Goal: Register for event/course

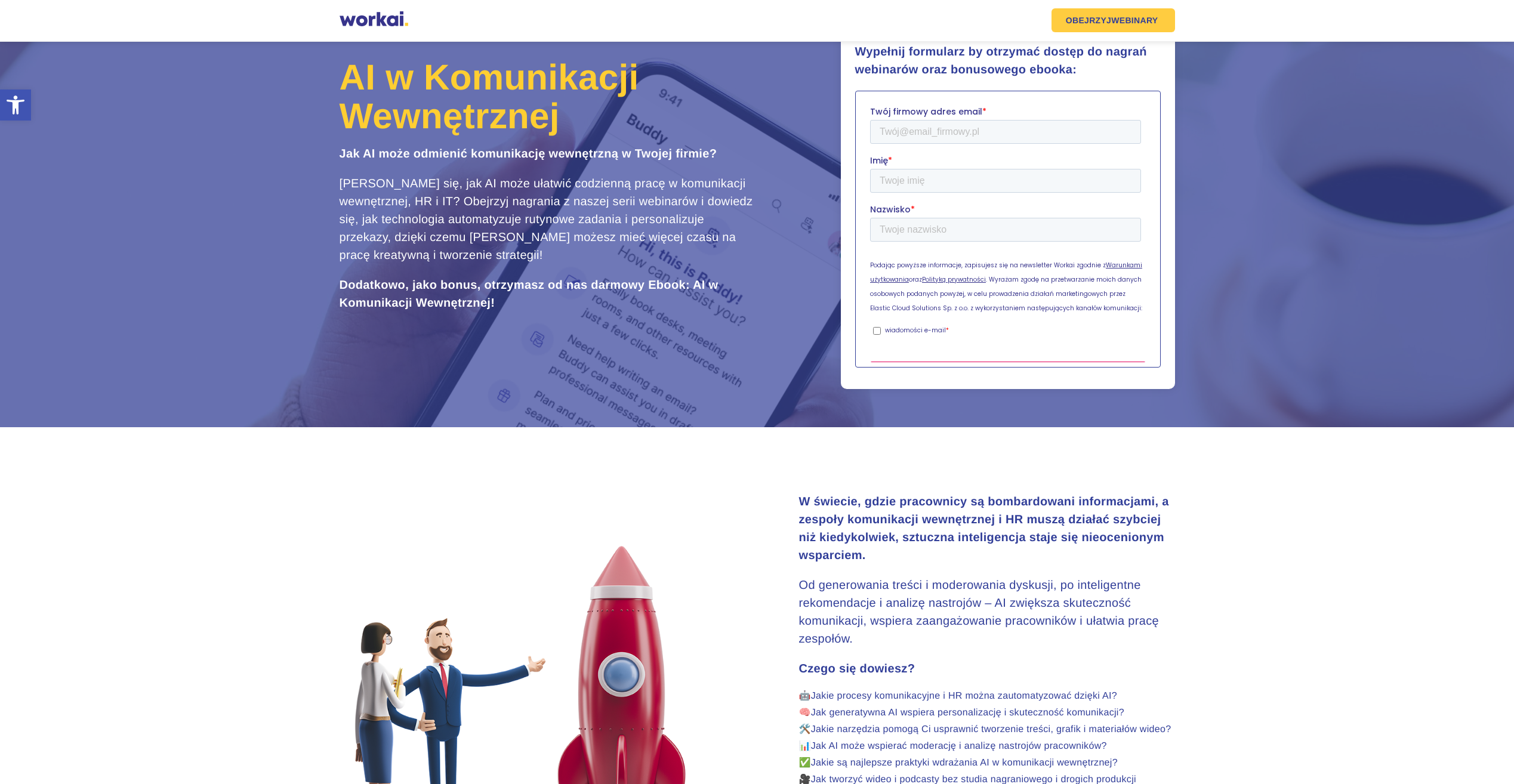
scroll to position [119, 0]
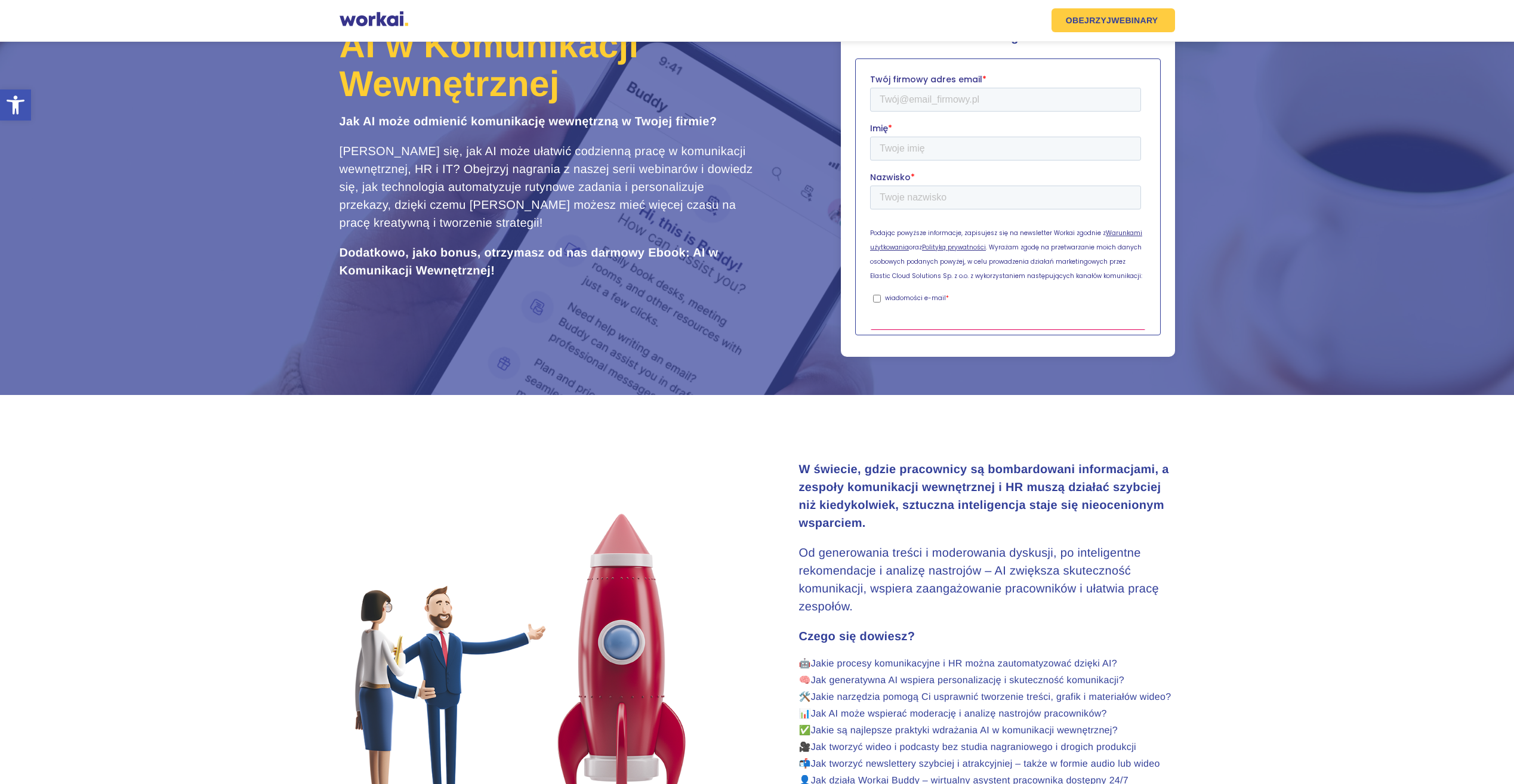
click at [935, 293] on p "wiadomości e-mail" at bounding box center [914, 298] width 61 height 9
click at [880, 295] on input "wiadomości e-mail *" at bounding box center [876, 298] width 8 height 8
checkbox input "true"
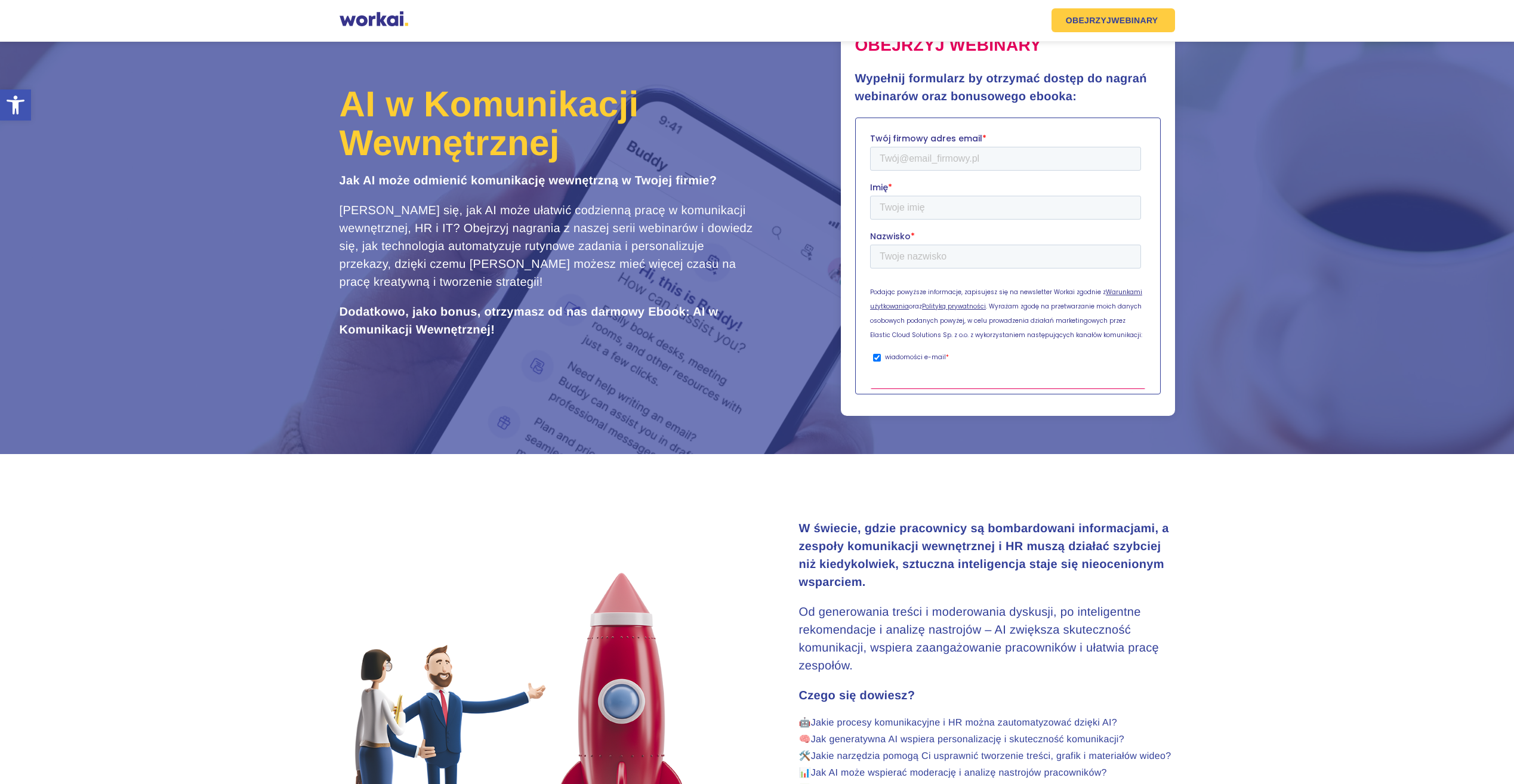
scroll to position [60, 0]
click at [915, 154] on input "Twój firmowy adres email *" at bounding box center [1005, 159] width 271 height 24
click at [903, 160] on input "Twój firmowy adres email *" at bounding box center [1005, 159] width 271 height 24
type input "[PERSON_NAME][EMAIL_ADDRESS][DOMAIN_NAME]"
click at [916, 210] on input "Imię *" at bounding box center [1005, 208] width 271 height 24
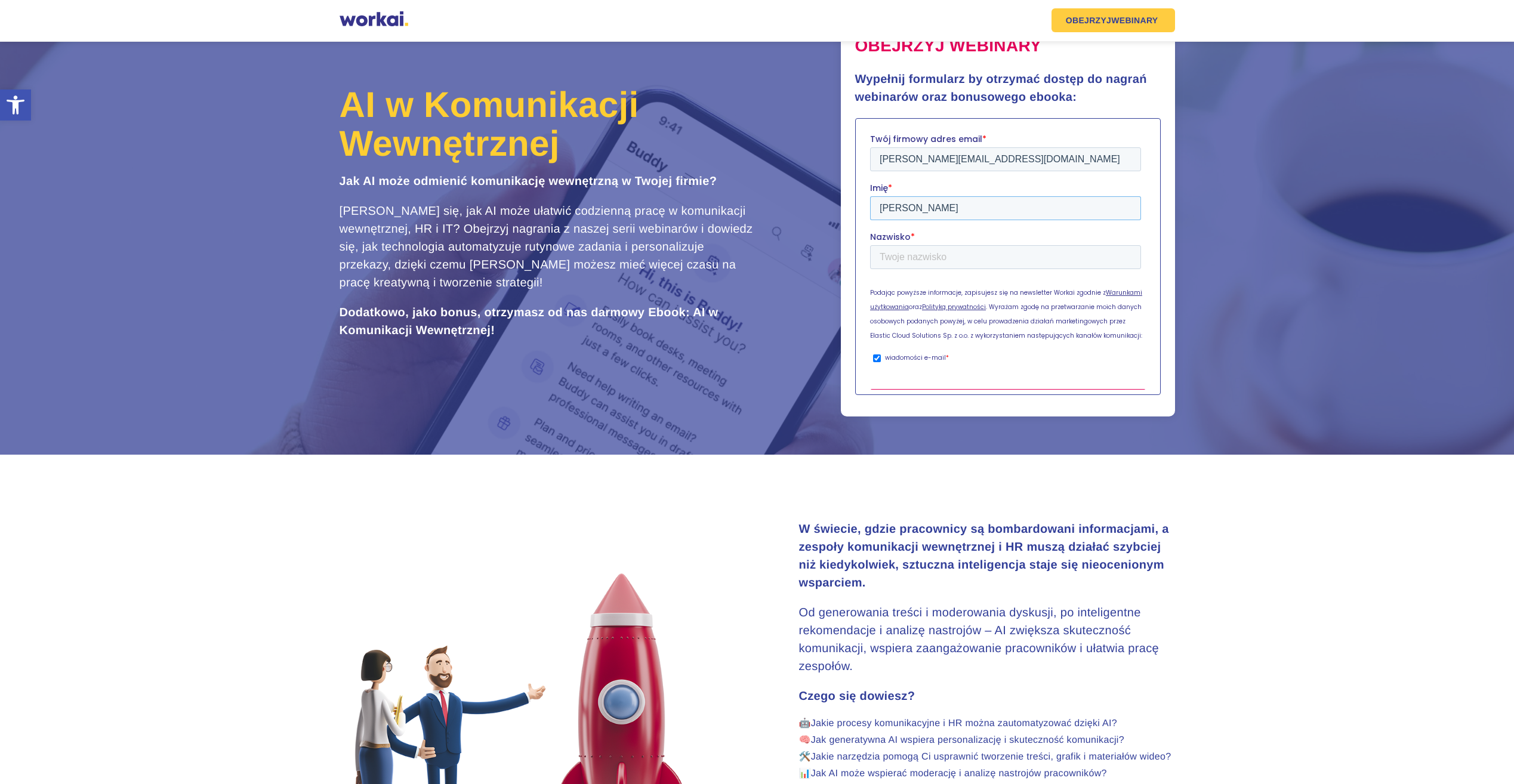
type input "[PERSON_NAME]"
click at [901, 389] on input "Dostęp do webinarów + bonusowy ebook" at bounding box center [1007, 408] width 276 height 39
